Goal: Transaction & Acquisition: Book appointment/travel/reservation

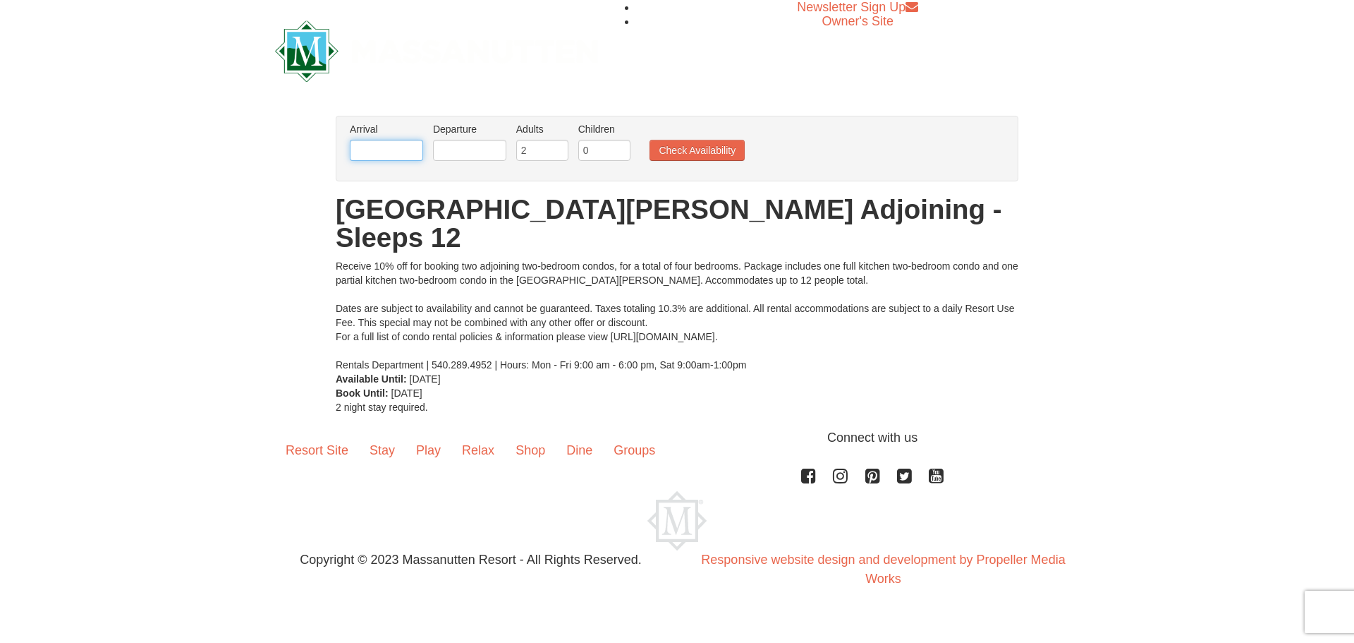
click at [409, 152] on input "text" at bounding box center [386, 150] width 73 height 21
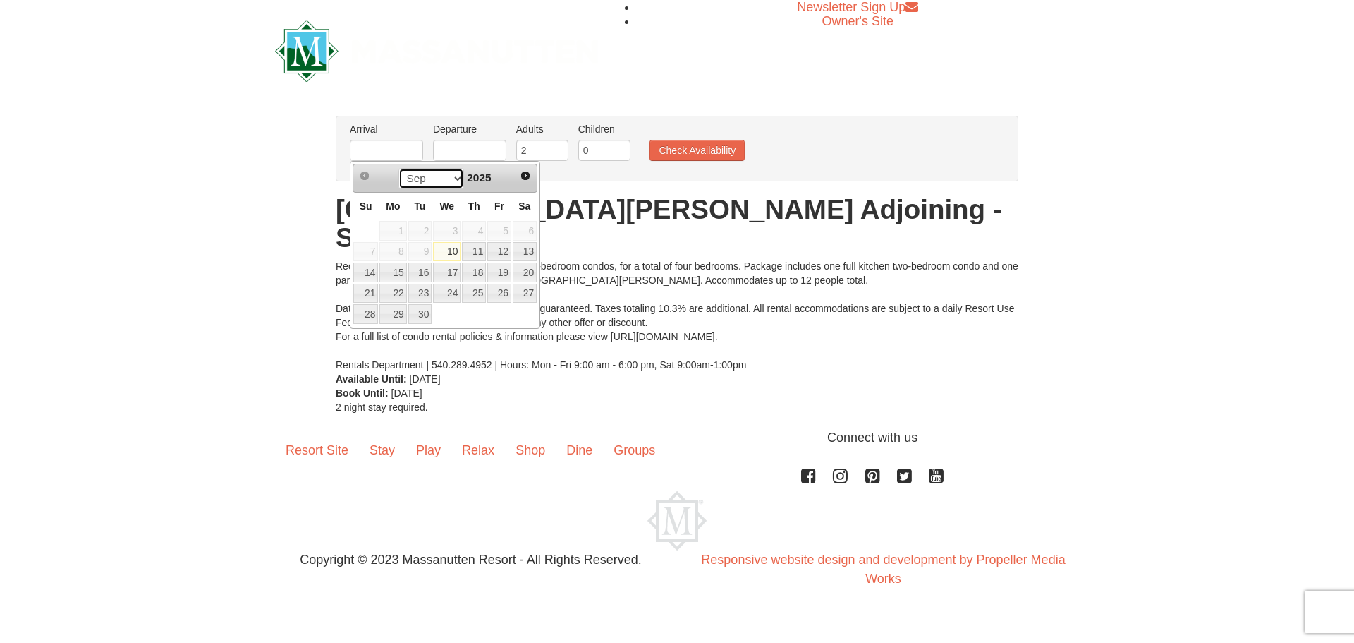
click at [456, 181] on select "Sep Oct Nov Dec" at bounding box center [431, 178] width 66 height 21
click at [491, 178] on span "2025" at bounding box center [479, 177] width 24 height 12
click at [502, 176] on div "Sep Oct Nov Dec 2025" at bounding box center [444, 178] width 133 height 23
click at [538, 171] on div "Prev Next Sep Oct Nov Dec 2025 Su Mo Tu We Th Fr Sa 1 2 3 4 5 6 7 8 9 10 11 12 …" at bounding box center [445, 245] width 190 height 168
click at [529, 173] on span "Next" at bounding box center [525, 175] width 11 height 11
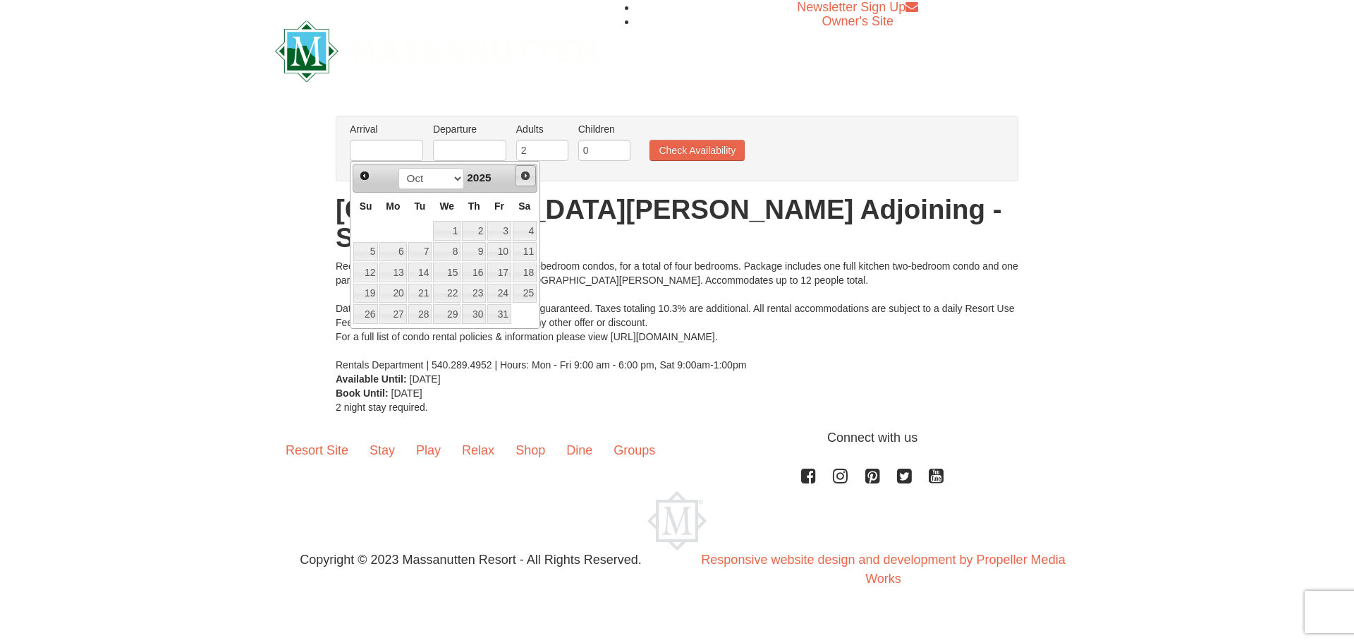
click at [529, 173] on span "Next" at bounding box center [525, 175] width 11 height 11
click at [527, 177] on span "Next" at bounding box center [525, 175] width 11 height 11
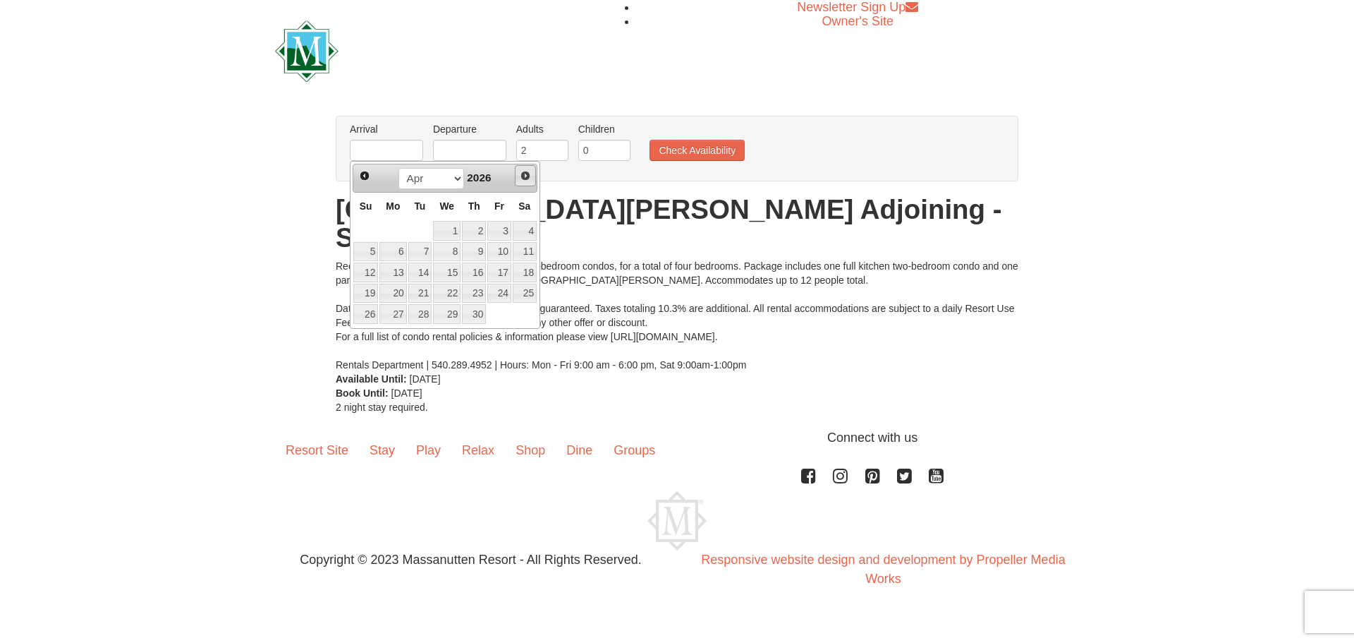
click at [527, 177] on span "Next" at bounding box center [525, 175] width 11 height 11
click at [475, 293] on link "20" at bounding box center [474, 294] width 24 height 20
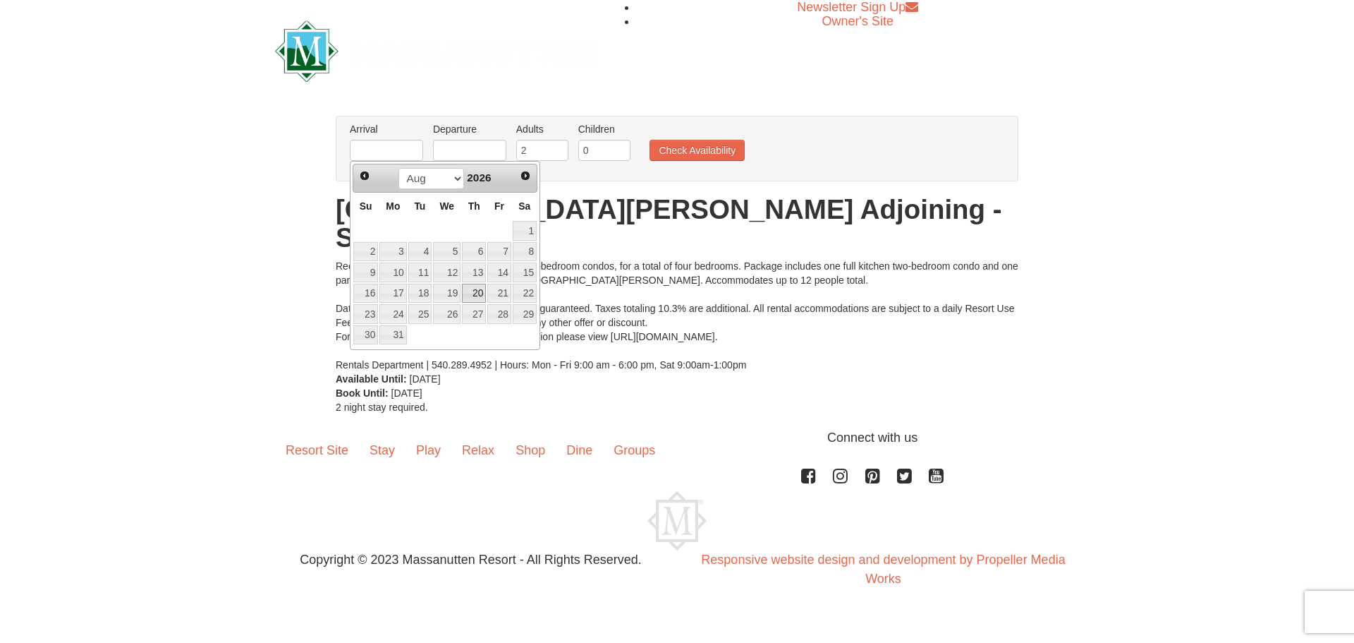
type input "[DATE]"
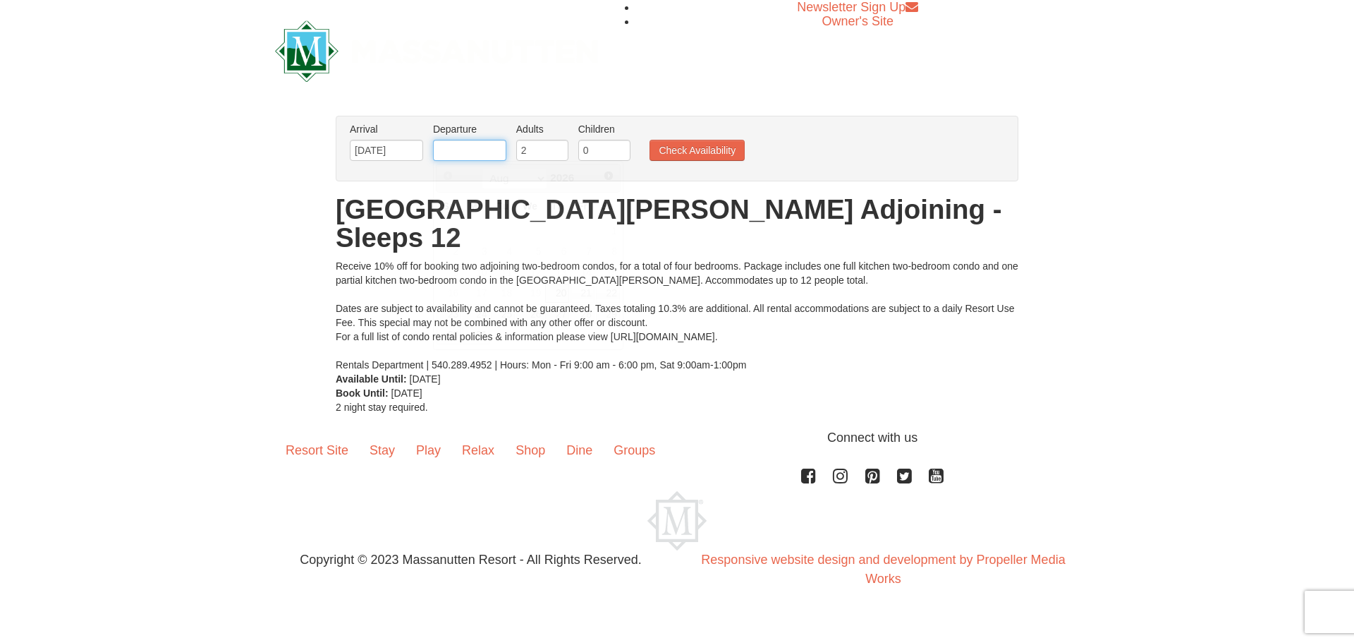
click at [482, 156] on input "text" at bounding box center [469, 150] width 73 height 21
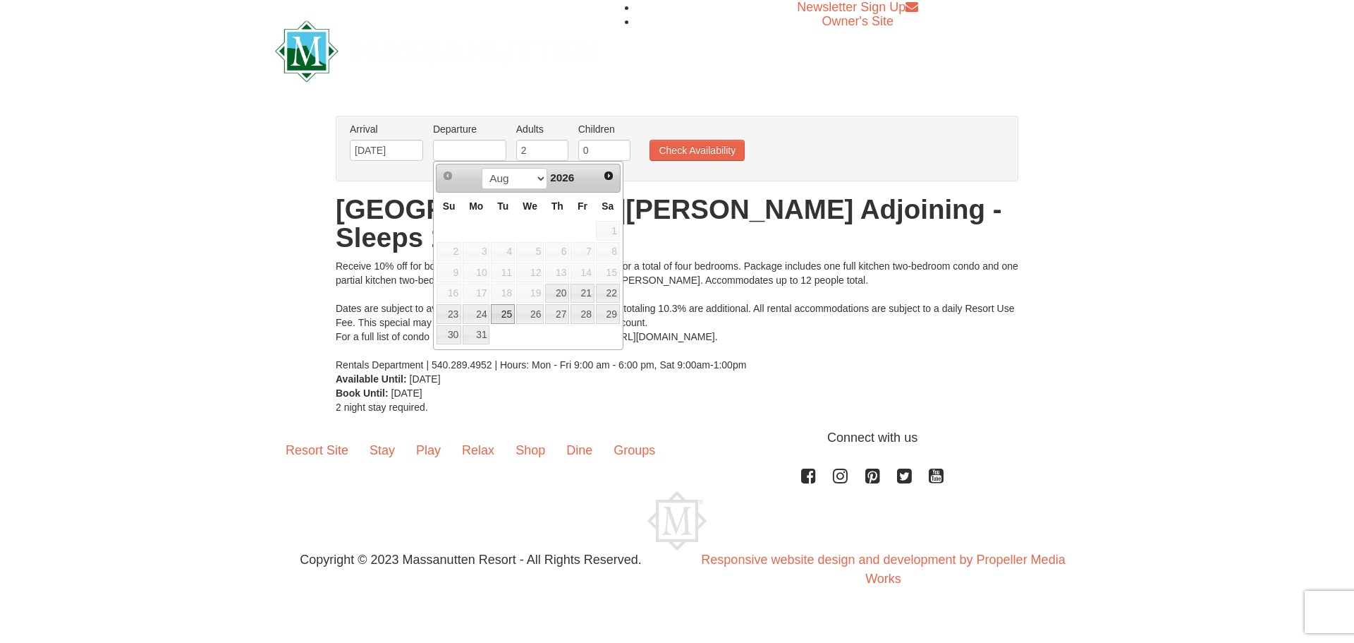
click at [499, 318] on link "25" at bounding box center [503, 314] width 24 height 20
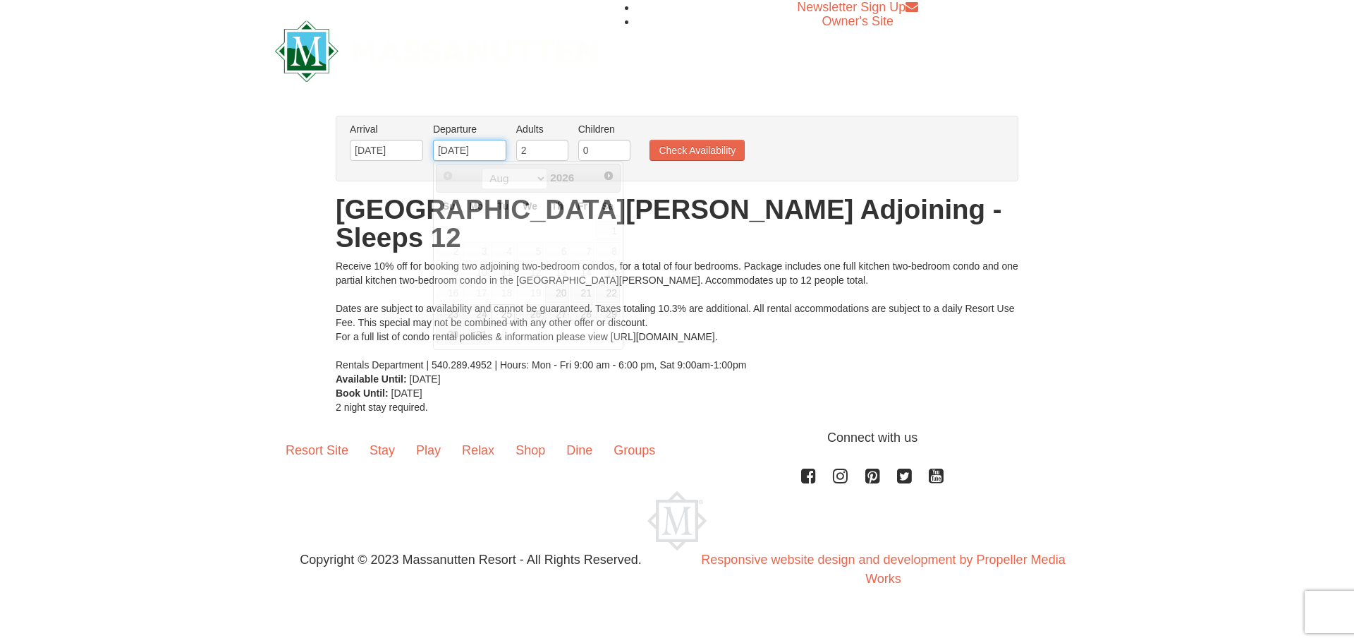
click at [478, 150] on input "08/25/2026" at bounding box center [469, 150] width 73 height 21
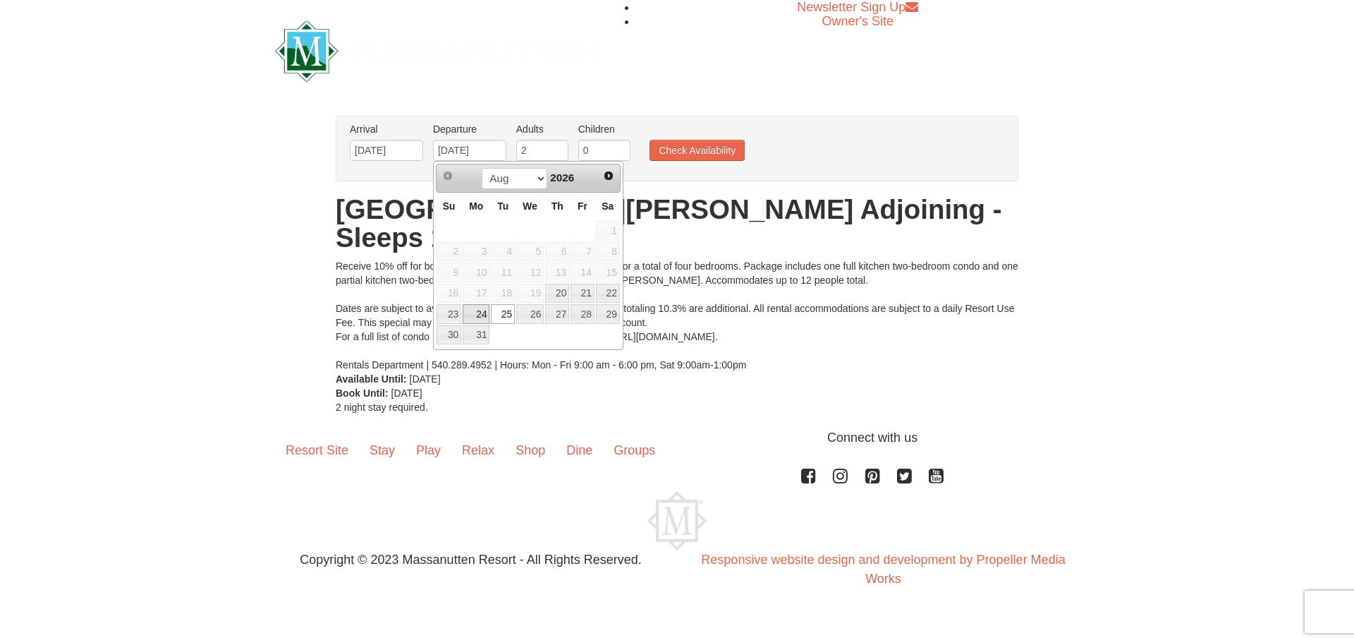
click at [476, 309] on link "24" at bounding box center [476, 314] width 27 height 20
type input "[DATE]"
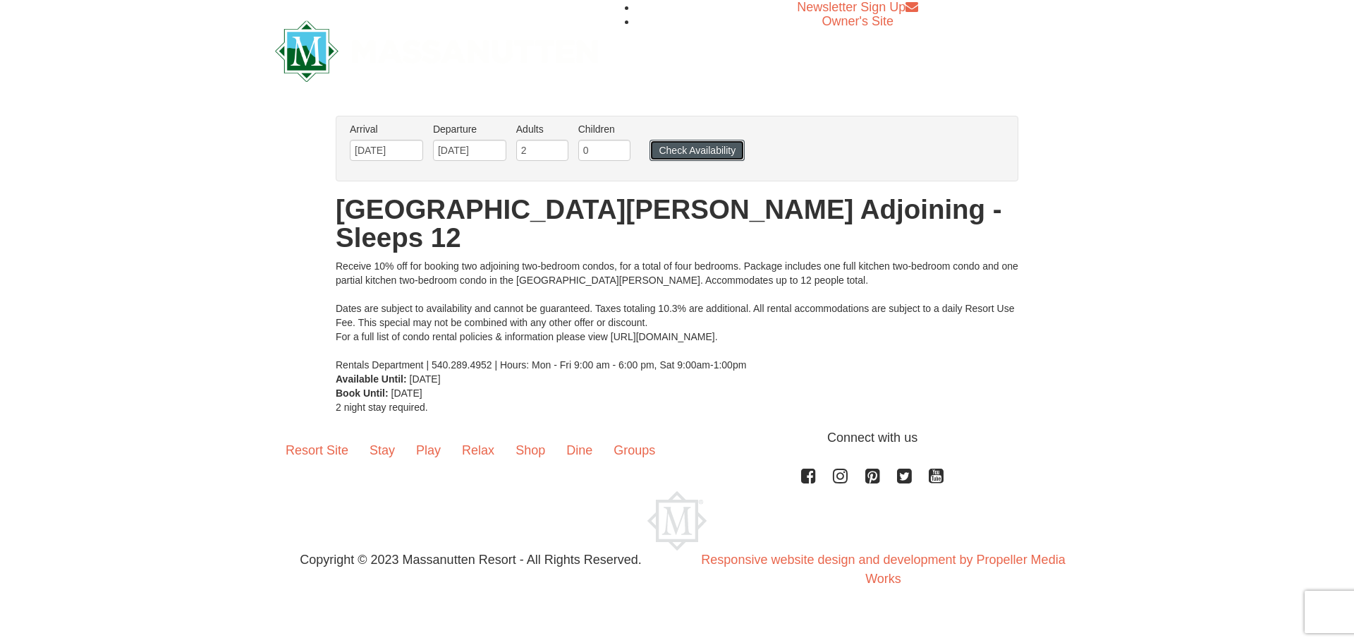
click at [739, 151] on button "Check Availability" at bounding box center [697, 150] width 95 height 21
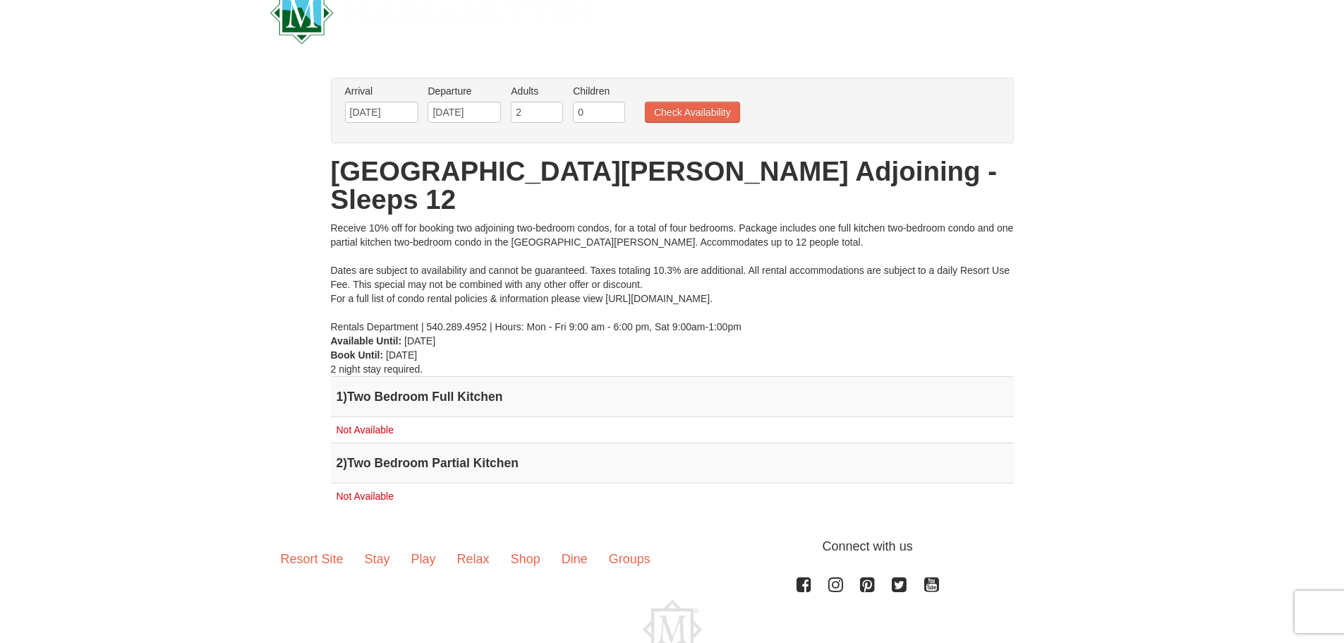
scroll to position [91, 0]
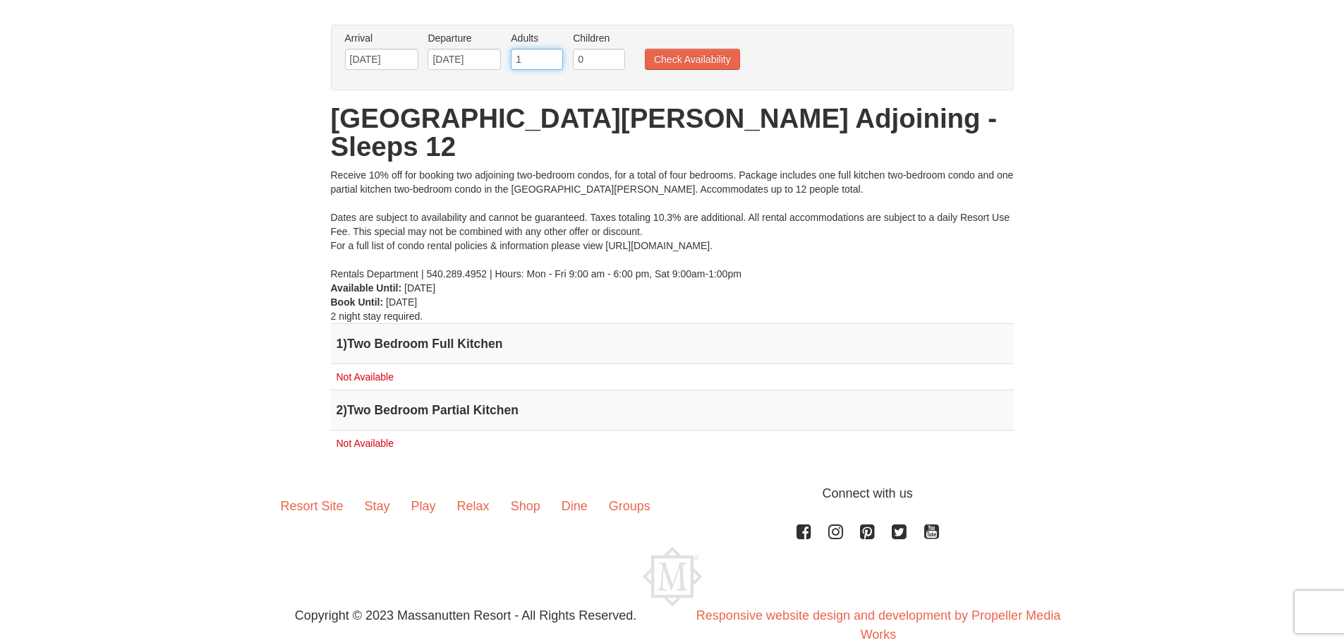
click at [548, 61] on input "1" at bounding box center [537, 59] width 52 height 21
click at [554, 54] on input "2" at bounding box center [537, 59] width 52 height 21
click at [554, 54] on input "3" at bounding box center [537, 59] width 52 height 21
click at [554, 54] on input "4" at bounding box center [537, 59] width 52 height 21
click at [554, 54] on input "5" at bounding box center [537, 59] width 52 height 21
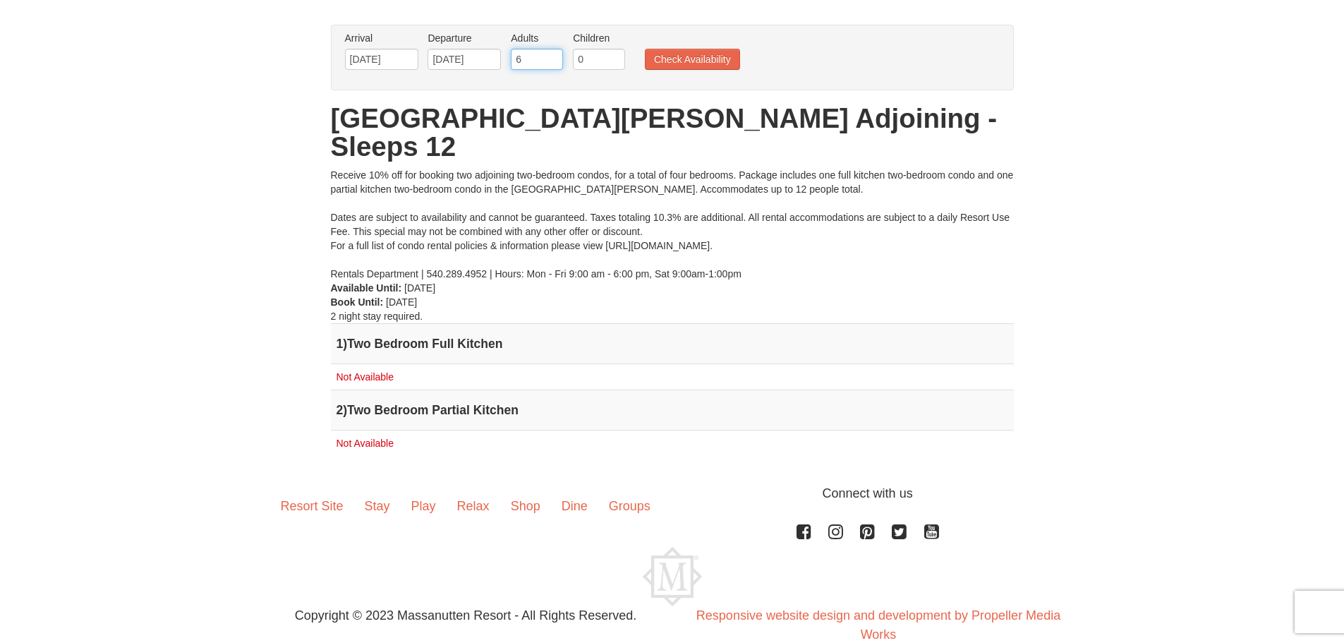
type input "6"
click at [554, 54] on input "6" at bounding box center [537, 59] width 52 height 21
click at [692, 54] on button "Check Availability" at bounding box center [692, 59] width 95 height 21
